Goal: Task Accomplishment & Management: Use online tool/utility

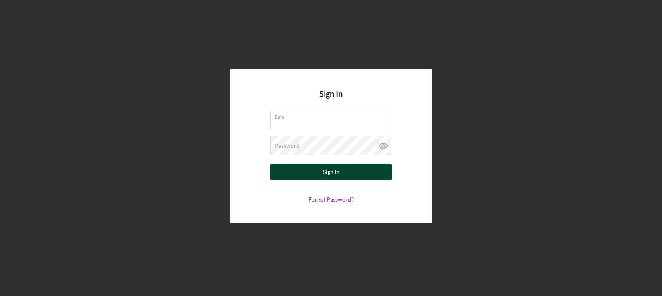
type input "[EMAIL_ADDRESS][DOMAIN_NAME]"
click at [324, 168] on div "Sign In" at bounding box center [331, 172] width 17 height 16
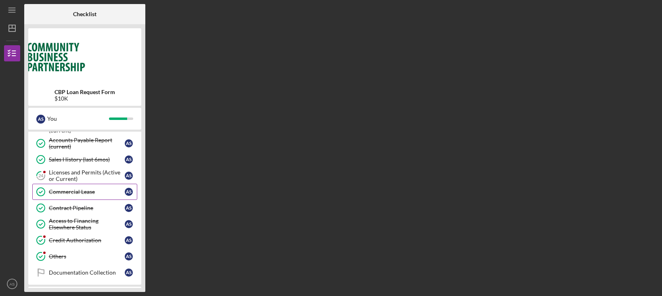
scroll to position [292, 0]
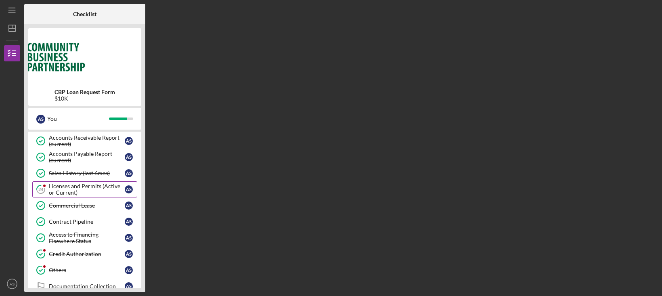
click at [61, 188] on div "Licenses and Permits (Active or Current)" at bounding box center [87, 189] width 76 height 13
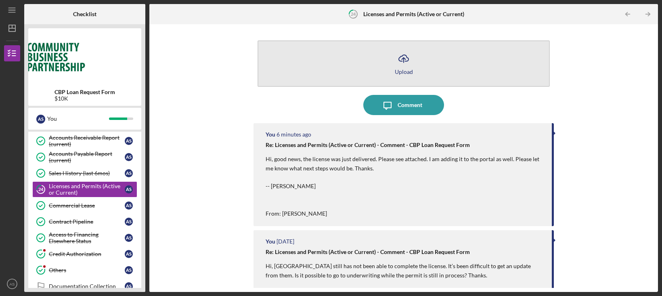
click at [403, 62] on icon "Icon/Upload" at bounding box center [404, 58] width 20 height 20
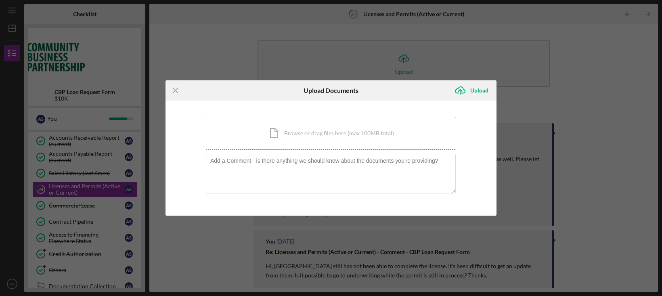
click at [303, 130] on div "Icon/Document Browse or drag files here (max 100MB total) Tap to choose files o…" at bounding box center [331, 133] width 250 height 33
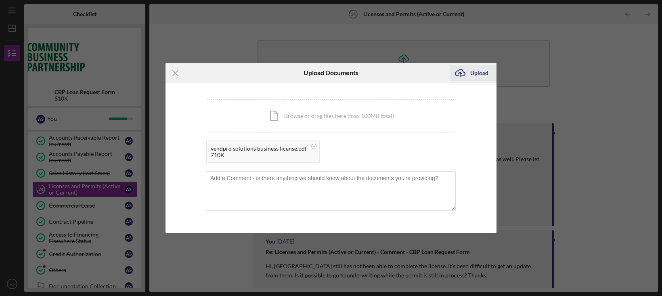
click at [475, 75] on div "Upload" at bounding box center [480, 73] width 18 height 16
